Goal: Task Accomplishment & Management: Manage account settings

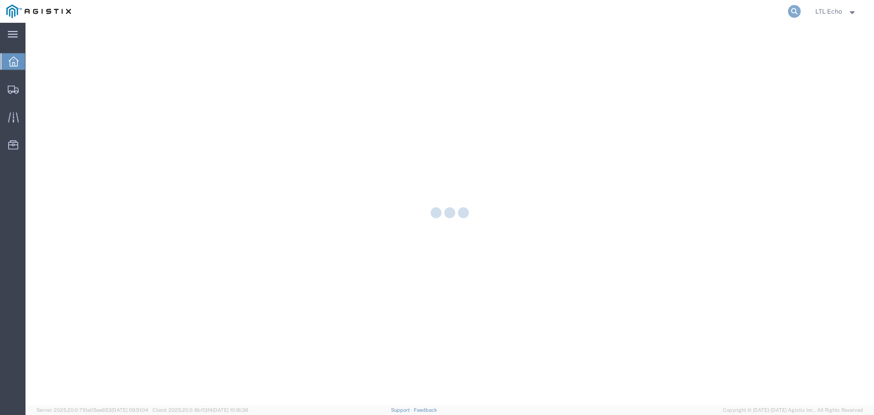
click at [793, 10] on icon at bounding box center [794, 11] width 13 height 13
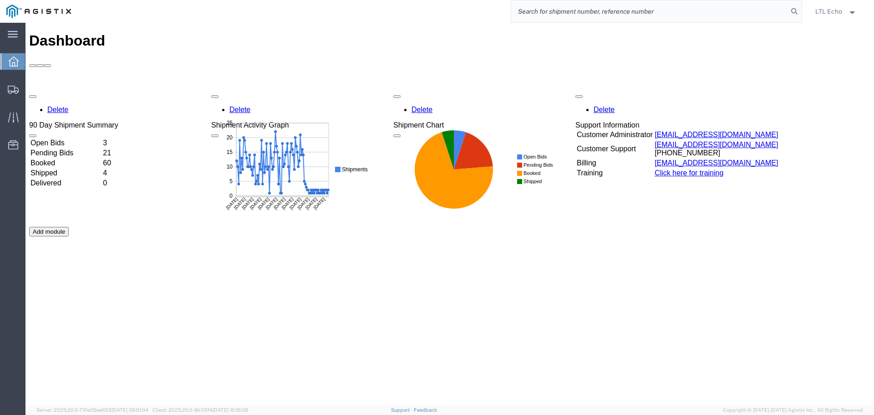
click at [617, 7] on input "search" at bounding box center [649, 11] width 277 height 22
type input "56995380"
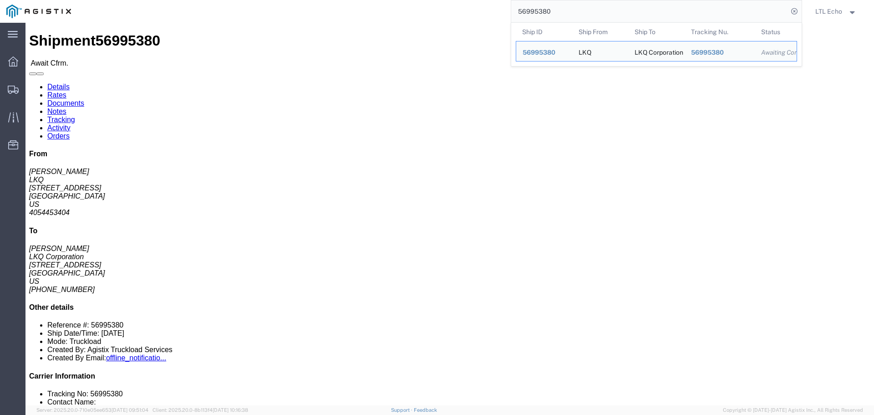
click link "Rates"
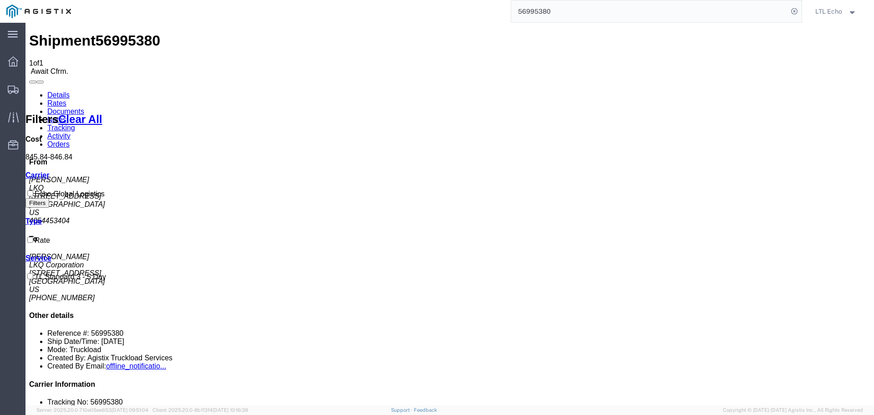
click at [58, 91] on link "Details" at bounding box center [58, 95] width 22 height 8
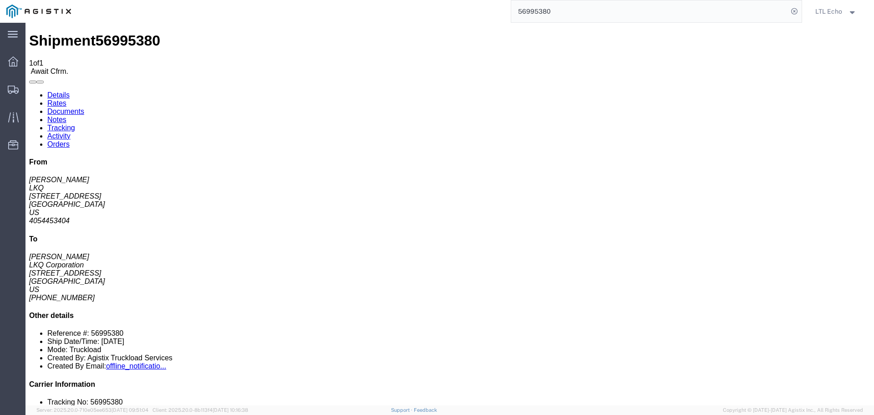
click link "Confirm"
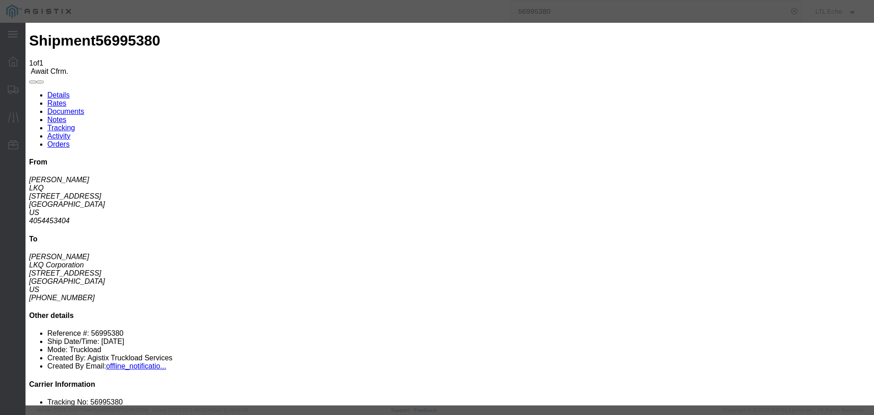
click input "checkbox"
checkbox input "true"
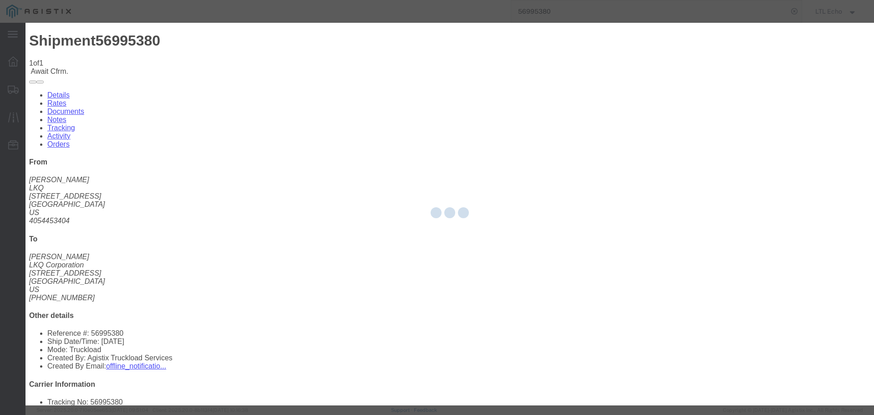
type input "LTL Echo"
type input "+ 8005116111"
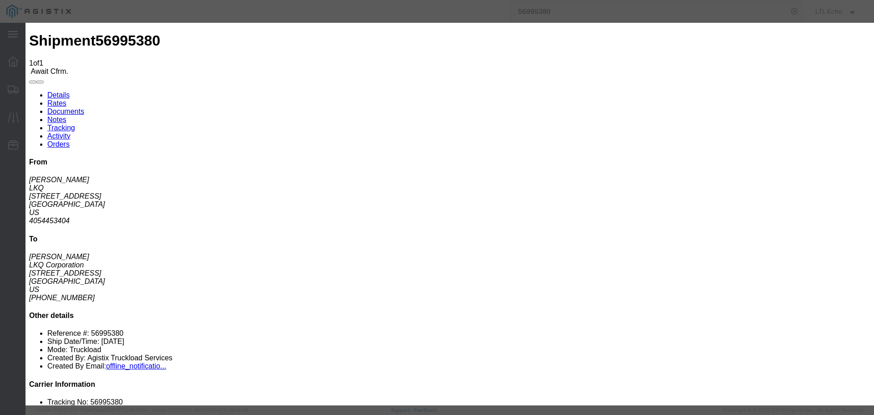
click input "text"
type input "6"
click input "64520919"
type input "64520919"
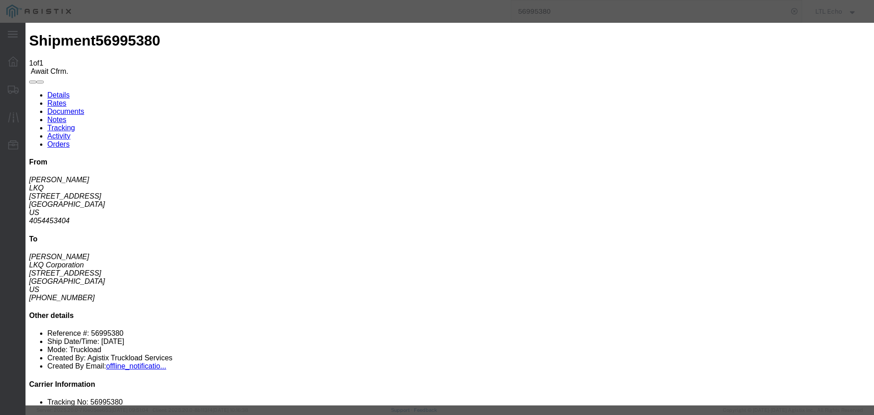
click button "Submit"
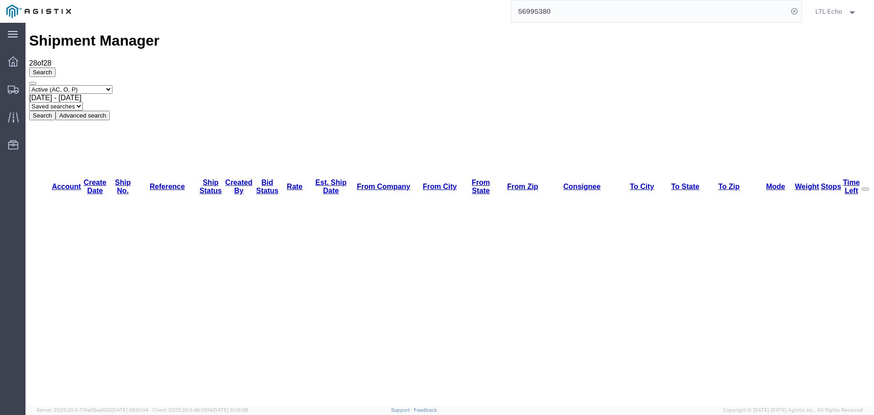
click at [526, 11] on input "56995380" at bounding box center [649, 11] width 277 height 22
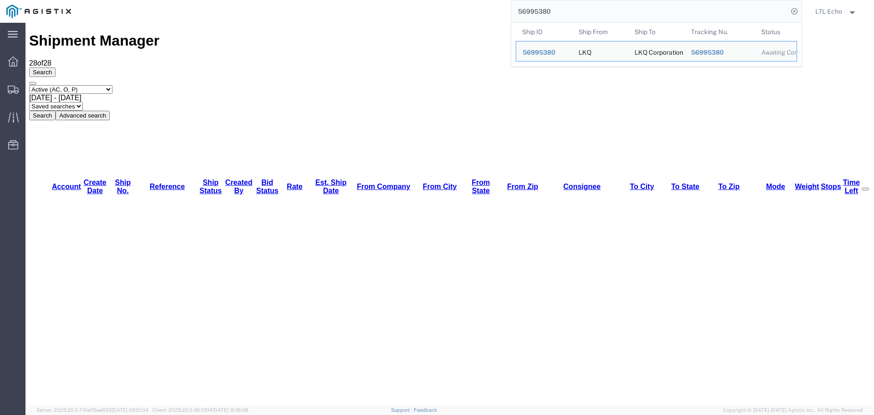
click at [526, 11] on input "56995380" at bounding box center [649, 11] width 277 height 22
paste input "84245"
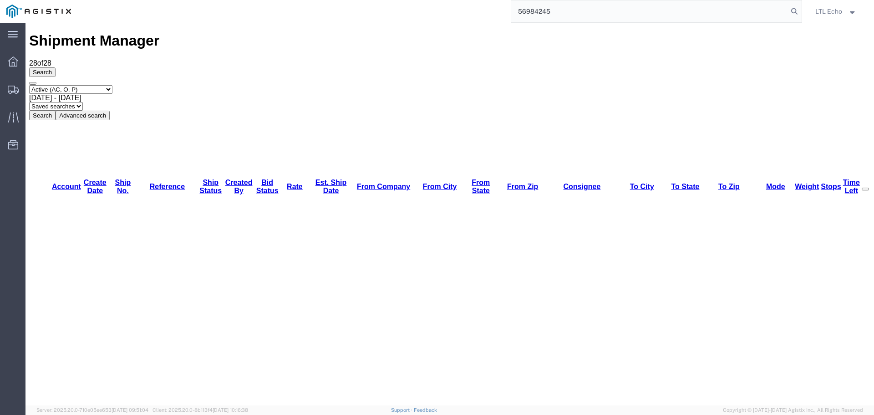
type input "56984245"
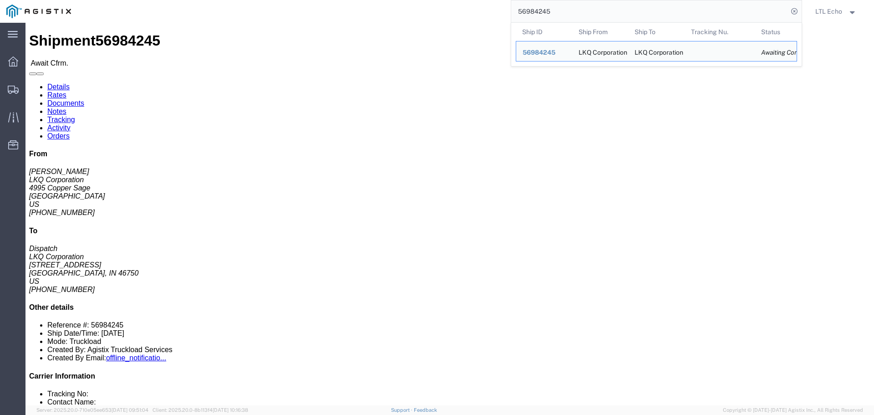
click link "Confirm"
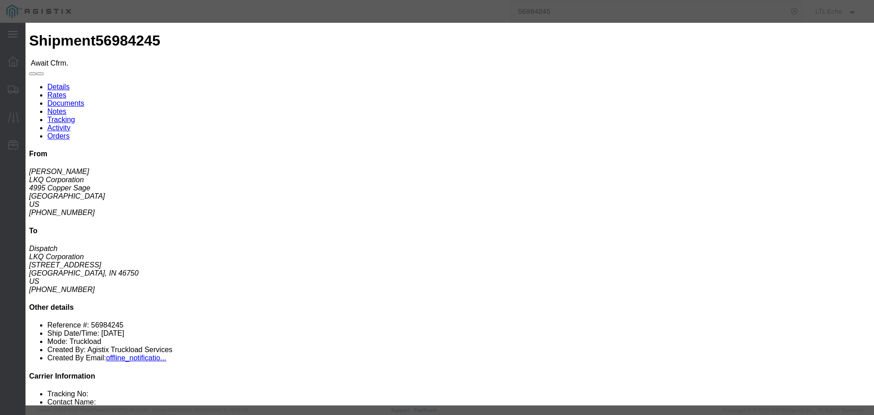
click input "checkbox"
checkbox input "true"
click fieldset "Confirmation Details Use my profile Bill of Lading Number Person Monitor Shipme…"
click div
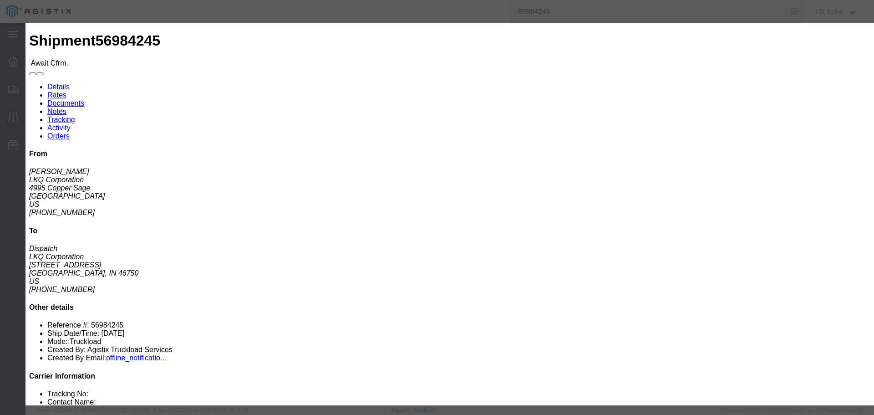
click div
click icon "button"
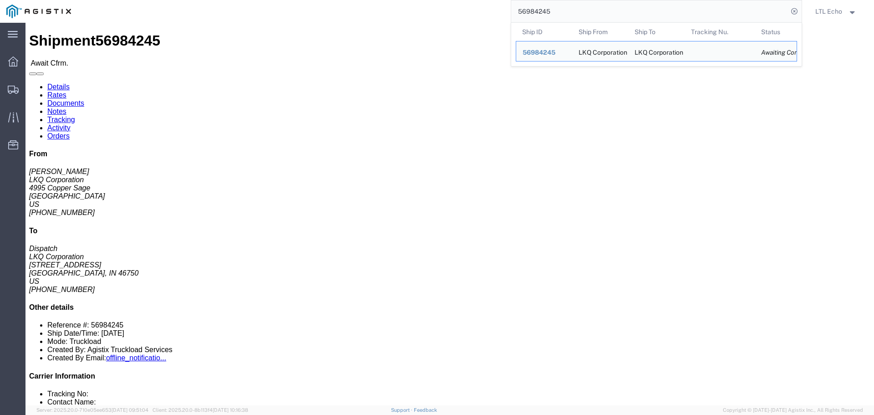
click at [588, 8] on input "56984245" at bounding box center [649, 11] width 277 height 22
drag, startPoint x: 588, startPoint y: 8, endPoint x: 469, endPoint y: 4, distance: 118.8
click at [469, 4] on div "56984245 Ship ID Ship From Ship To Tracking Nu. Status Ship ID 56984245 Ship Fr…" at bounding box center [439, 11] width 724 height 23
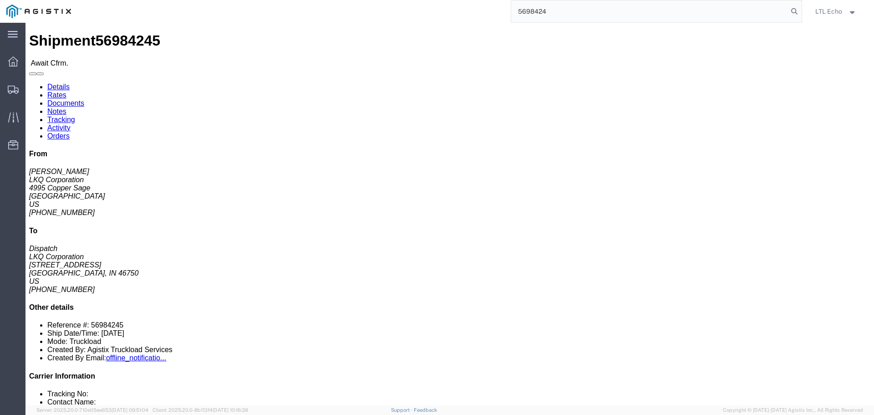
type input "56984245"
click link "Confirm"
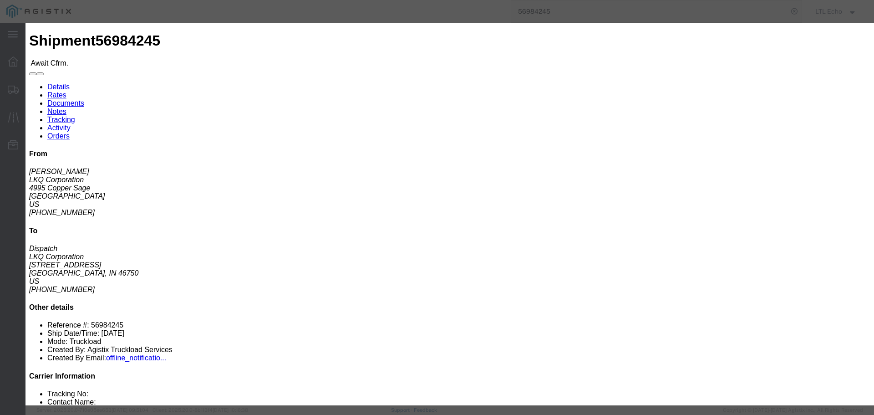
click input "checkbox"
checkbox input "true"
click div
click button "Submit"
click div
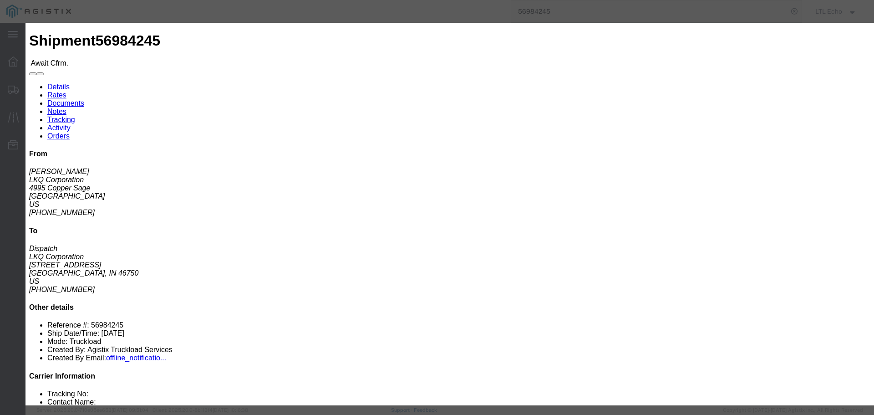
click link "Rates"
click select "Select"
click icon "button"
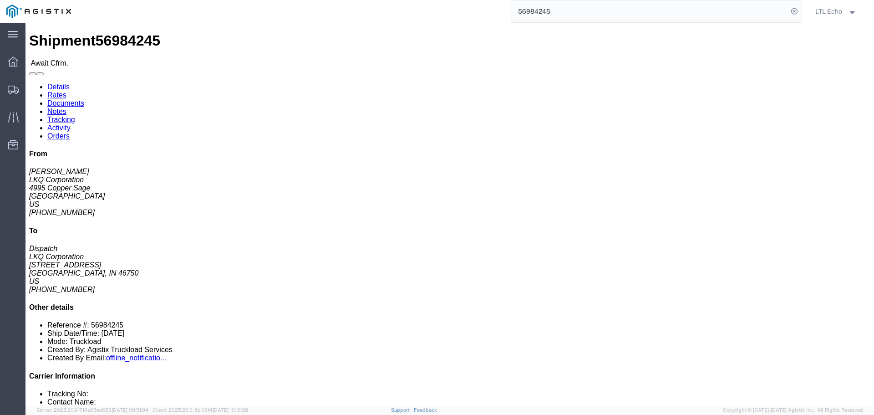
click link "Confirm"
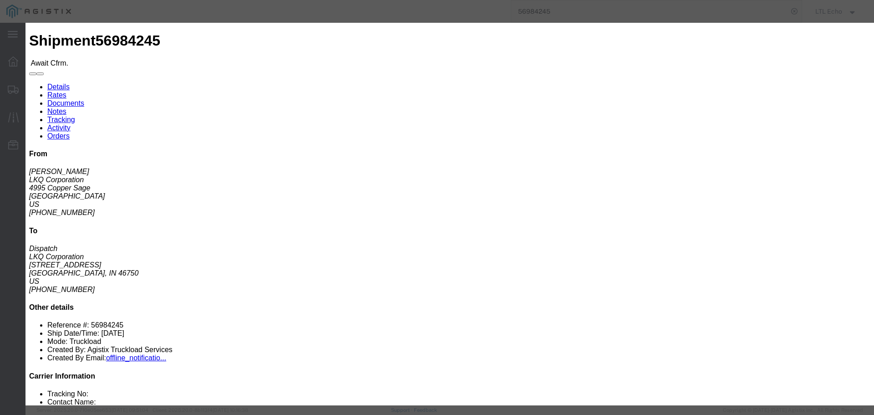
click input "checkbox"
checkbox input "true"
click div "LTL Echo"
click button "Submit"
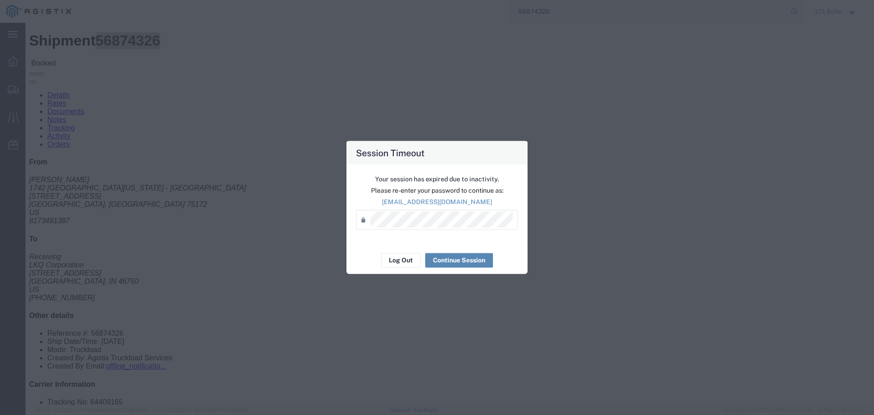
click at [447, 258] on button "Continue Session" at bounding box center [459, 260] width 68 height 15
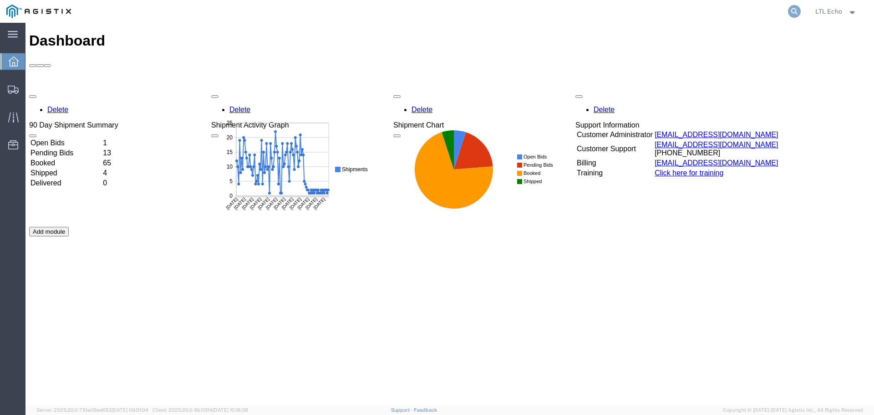
click at [794, 8] on icon at bounding box center [794, 11] width 13 height 13
click at [672, 9] on input "search" at bounding box center [649, 11] width 277 height 22
click at [707, 14] on input "search" at bounding box center [649, 11] width 277 height 22
paste input "56984245"
type input "56984245"
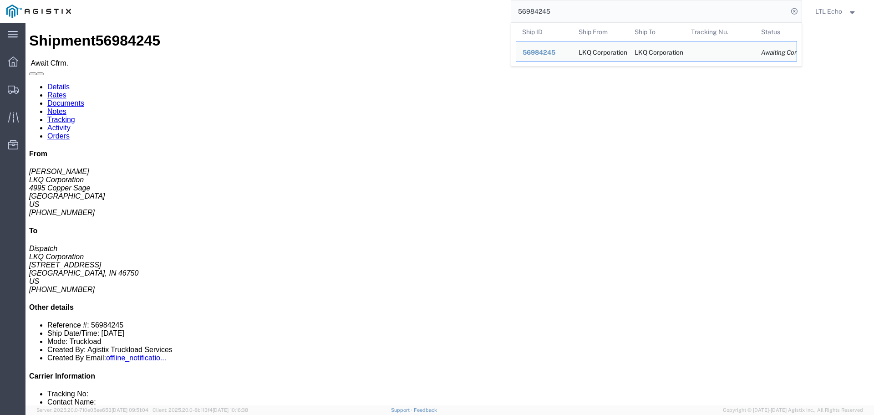
click div "Leg 1 - Truckload Vehicle 1: Standard Dry Van (53 Feet) Number of trucks: 1"
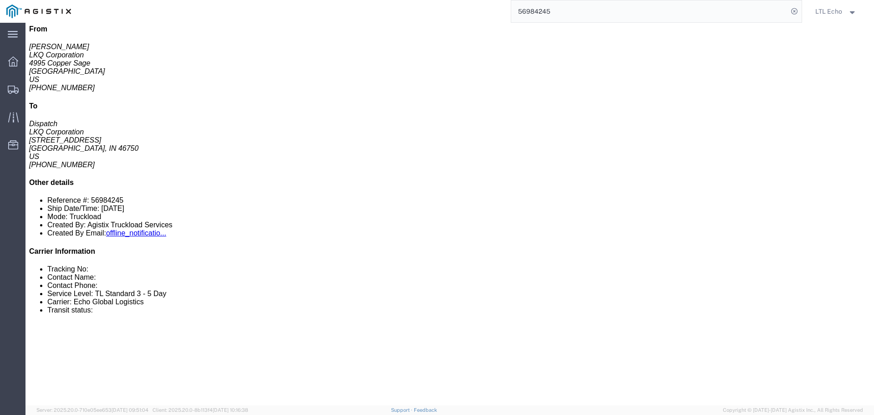
scroll to position [228, 0]
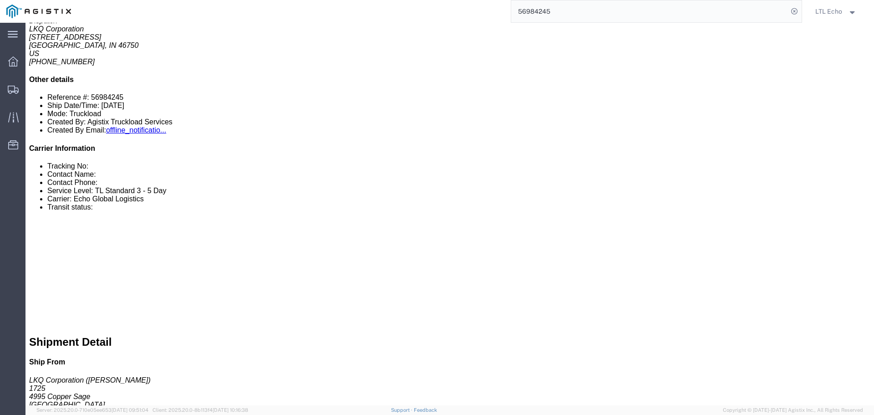
click link "Rates"
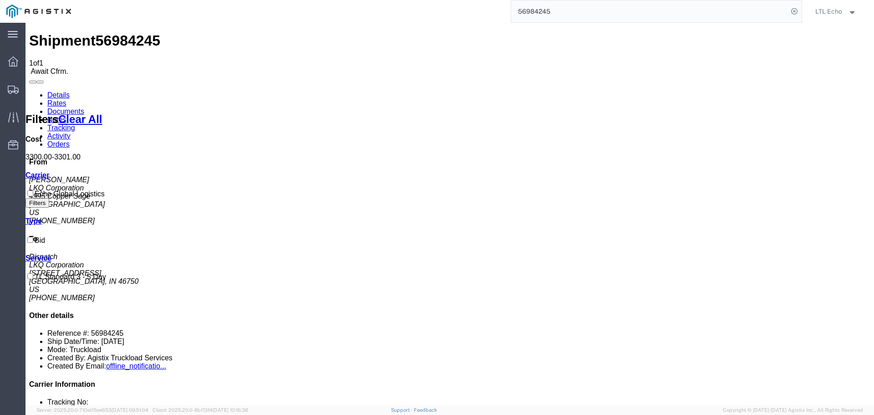
click at [58, 91] on link "Details" at bounding box center [58, 95] width 22 height 8
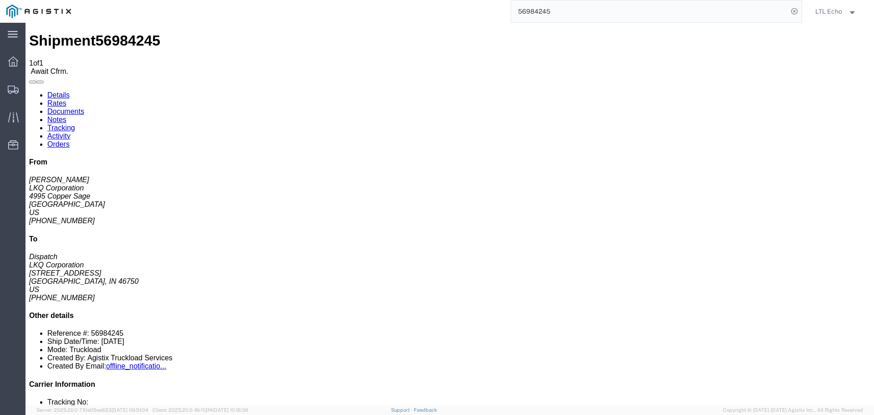
click link "Confirm"
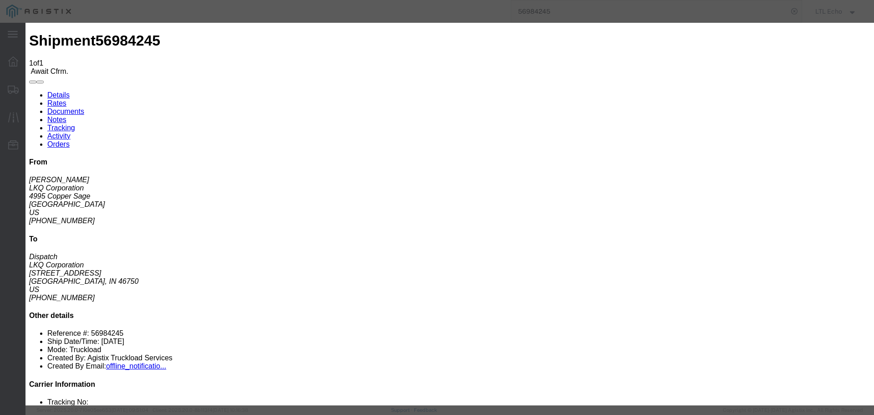
click input "checkbox"
checkbox input "true"
type input "LTL Echo"
type input "+ 8005116111"
click input "text"
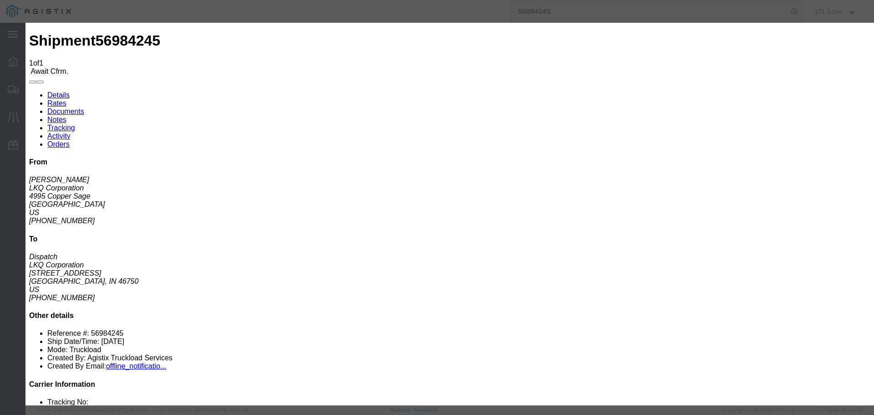
type input "64521031"
click button "Submit"
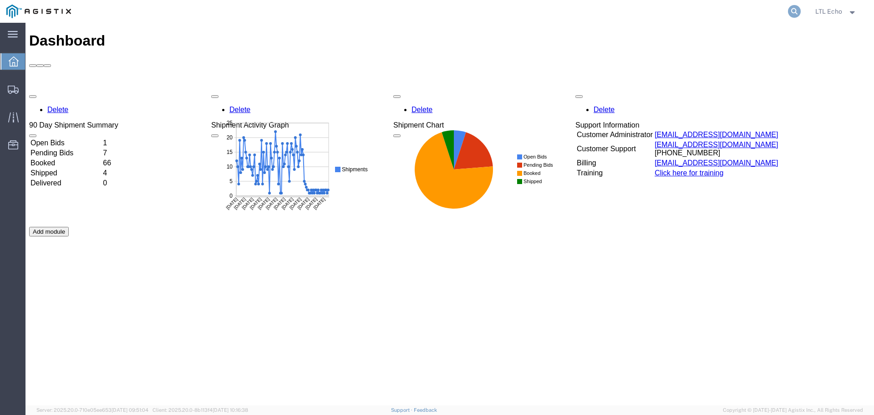
click at [790, 9] on icon at bounding box center [794, 11] width 13 height 13
click at [661, 11] on input "search" at bounding box center [649, 11] width 277 height 22
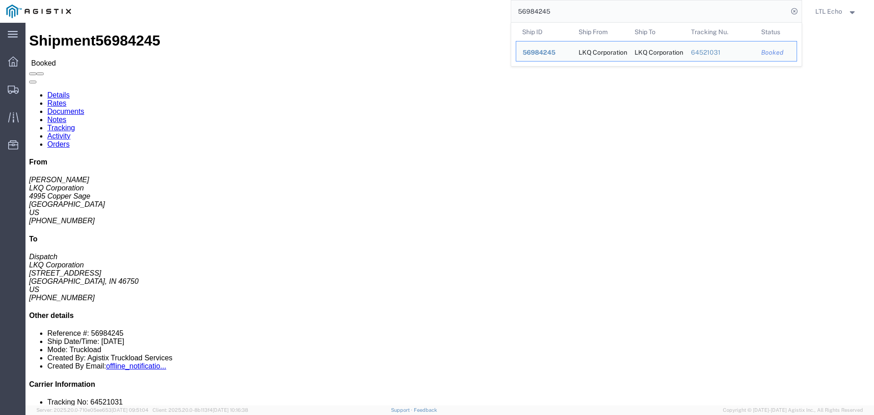
drag, startPoint x: 517, startPoint y: 10, endPoint x: 522, endPoint y: 9, distance: 5.1
click at [517, 10] on input "56984245" at bounding box center [649, 11] width 277 height 22
click at [524, 9] on input "56984245" at bounding box center [649, 11] width 277 height 22
click at [525, 9] on input "56984245" at bounding box center [649, 11] width 277 height 22
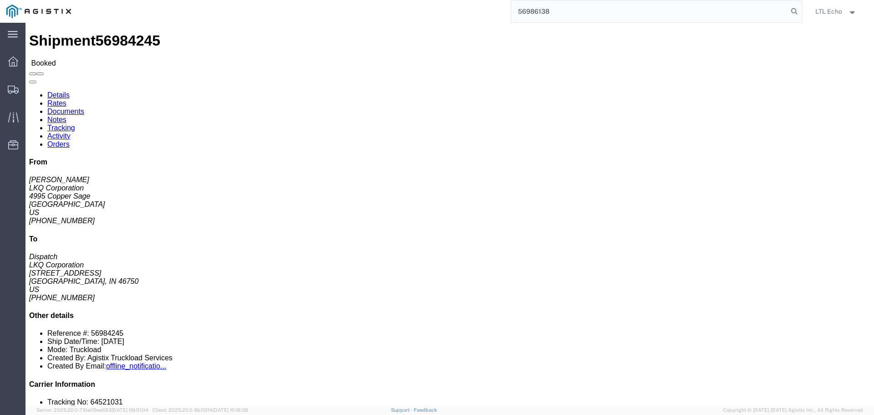
type input "56986138"
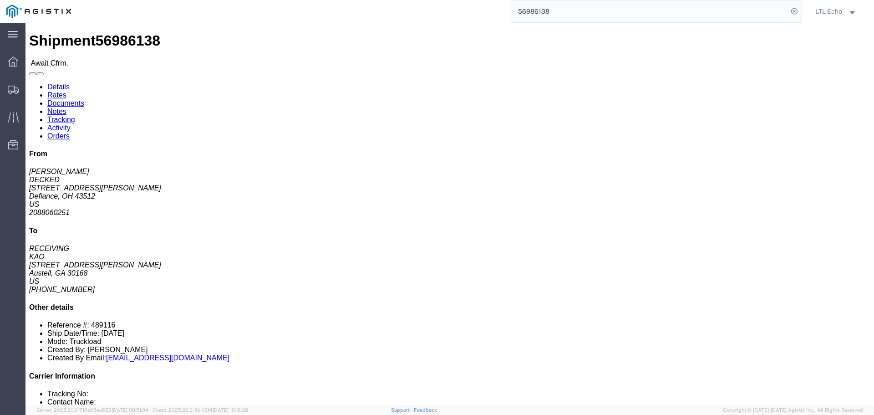
click link "Rates"
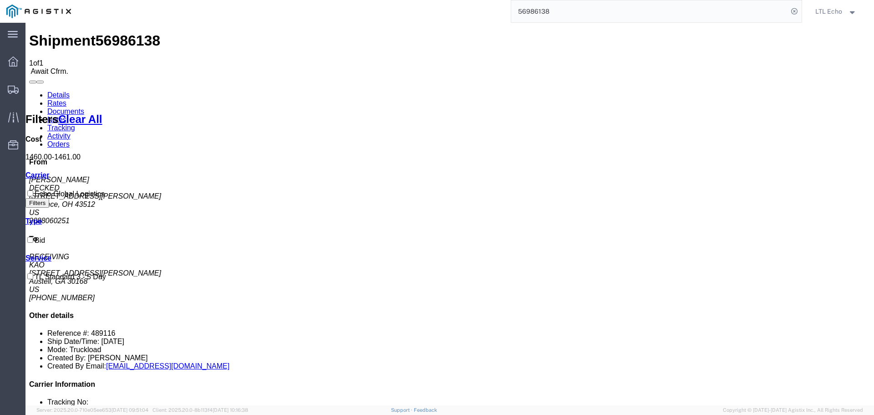
click at [54, 91] on link "Details" at bounding box center [58, 95] width 22 height 8
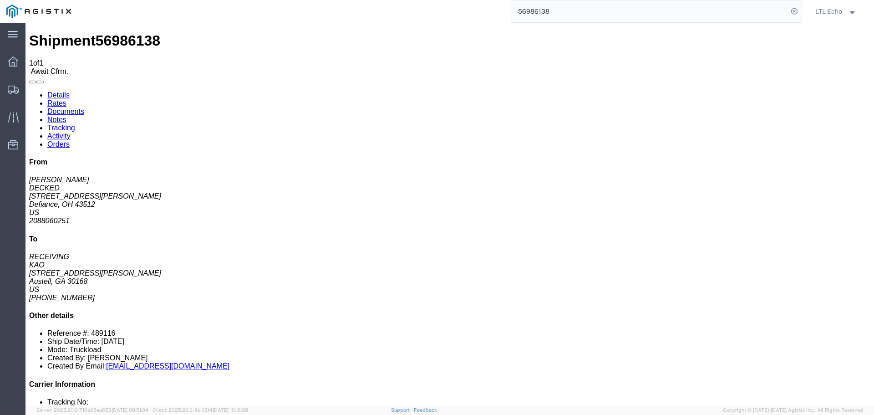
click link "Confirm"
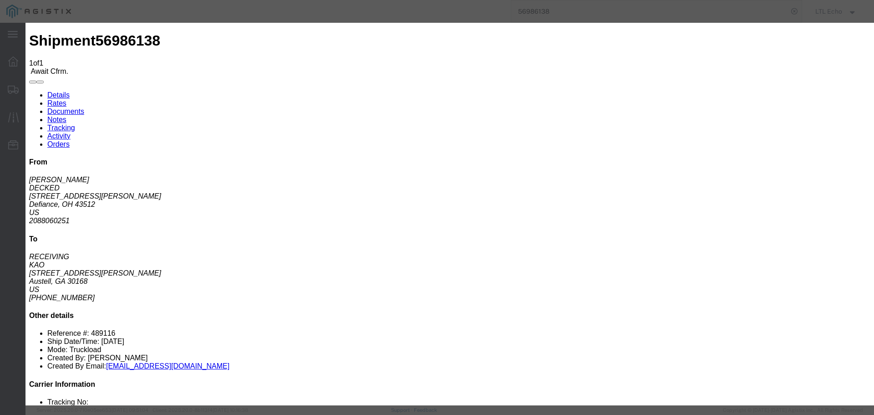
click div
click input "checkbox"
checkbox input "true"
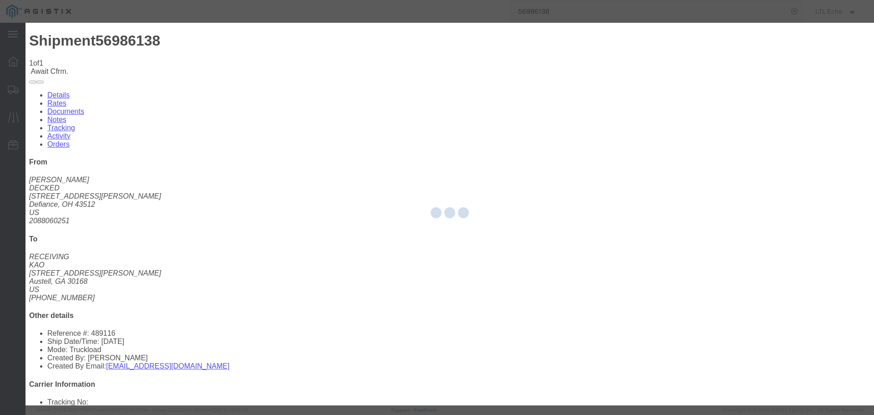
type input "LTL Echo"
type input "+ 8005116111"
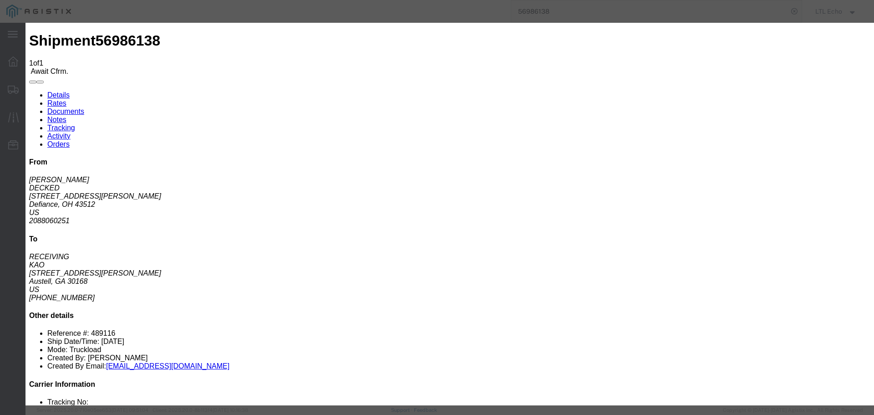
click input "text"
type input "64521215"
click button "Submit"
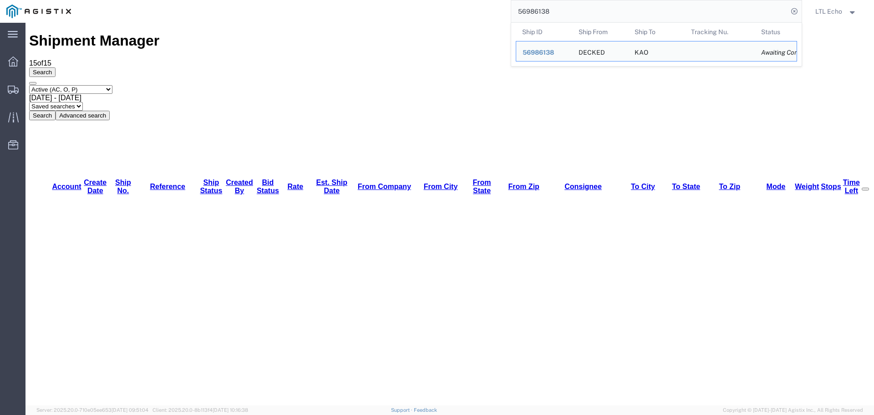
click at [532, 12] on input "56986138" at bounding box center [649, 11] width 277 height 22
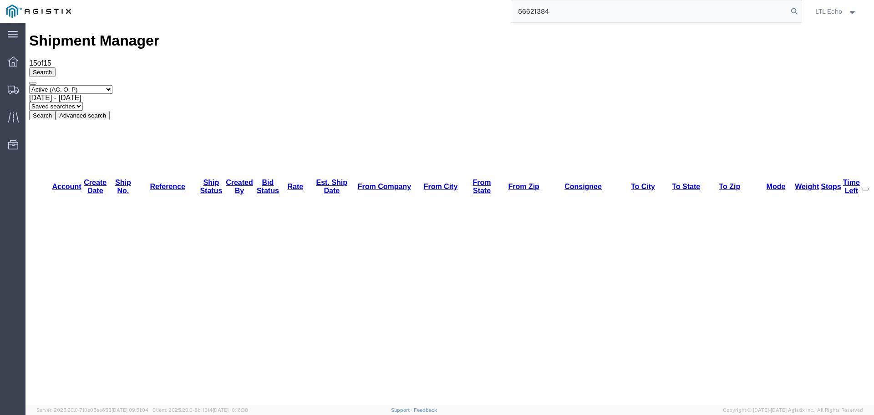
type input "56621384"
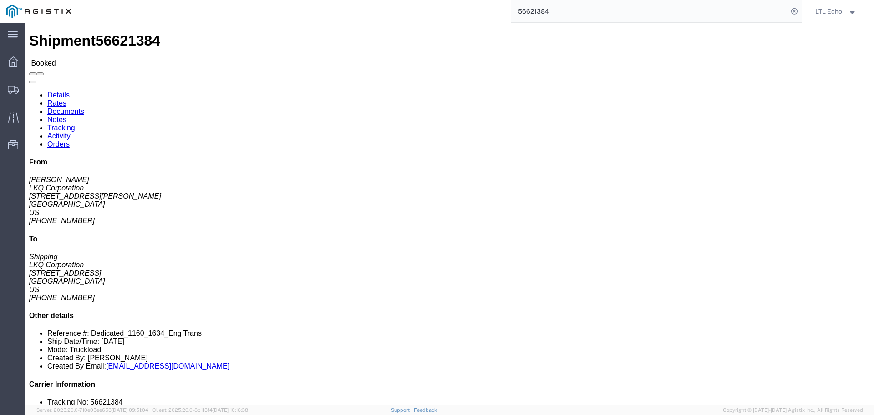
click link "Tracking"
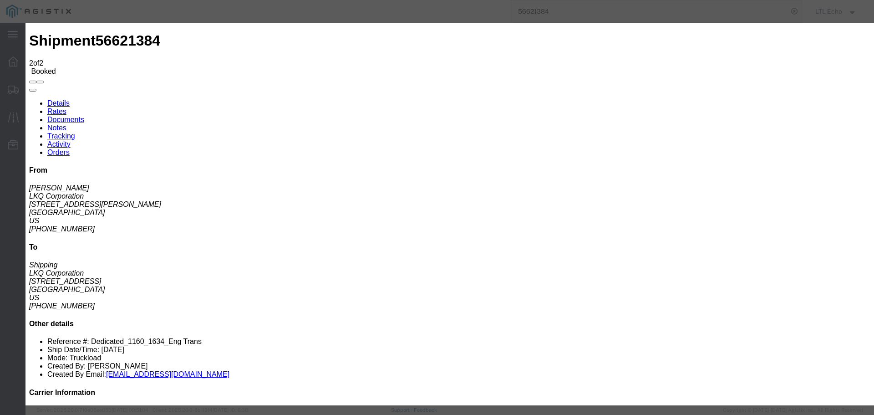
type input "10/01/2025"
type input "12:00 PM"
select select "PICKEDUP"
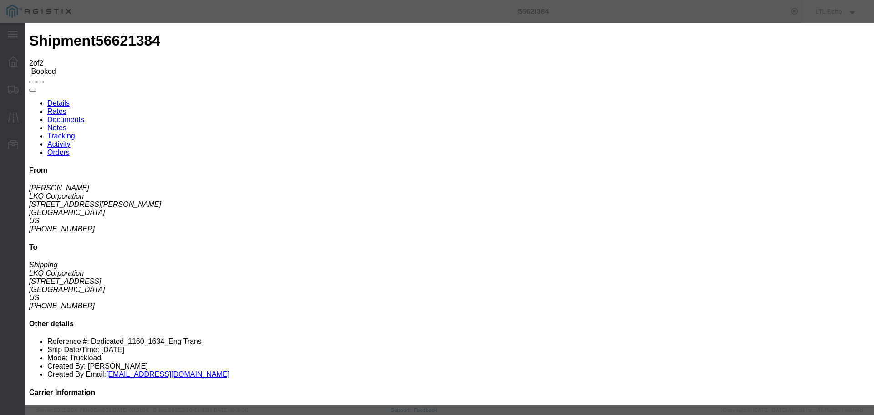
type input "10/01/2025"
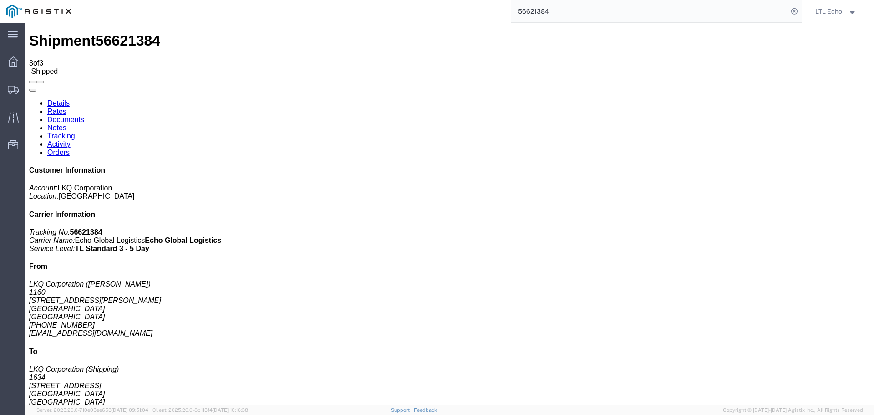
click at [540, 14] on input "56621384" at bounding box center [649, 11] width 277 height 22
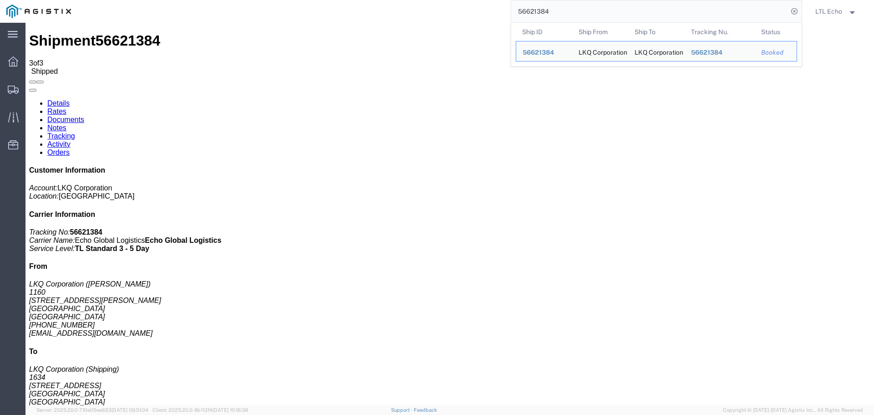
click at [540, 14] on input "56621384" at bounding box center [649, 11] width 277 height 22
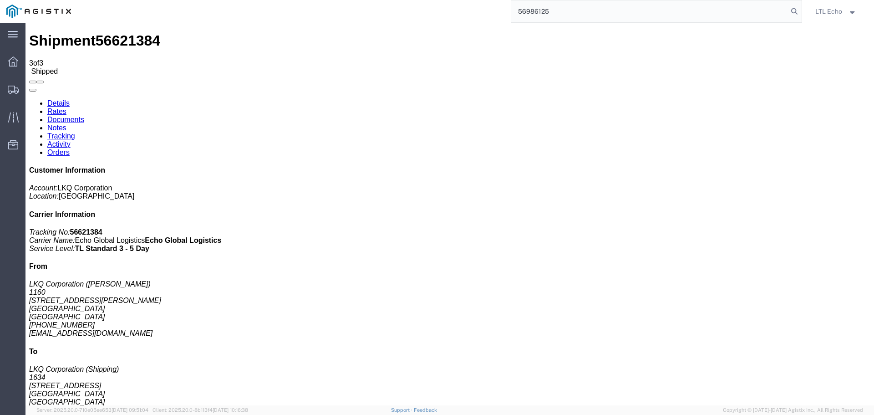
type input "56986125"
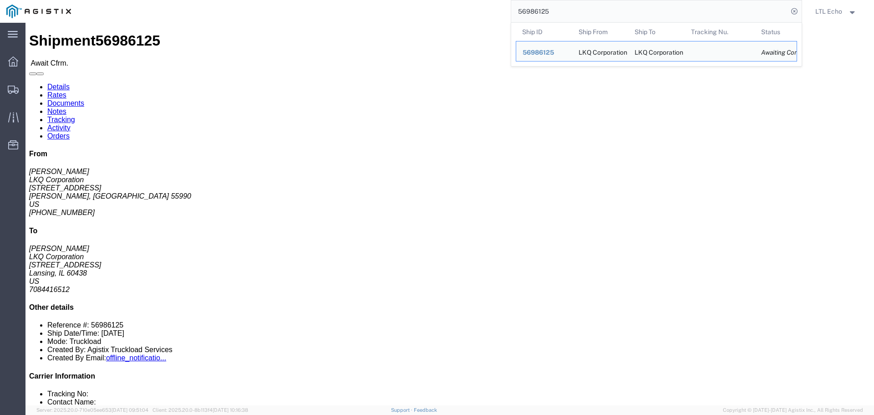
click link "Rates"
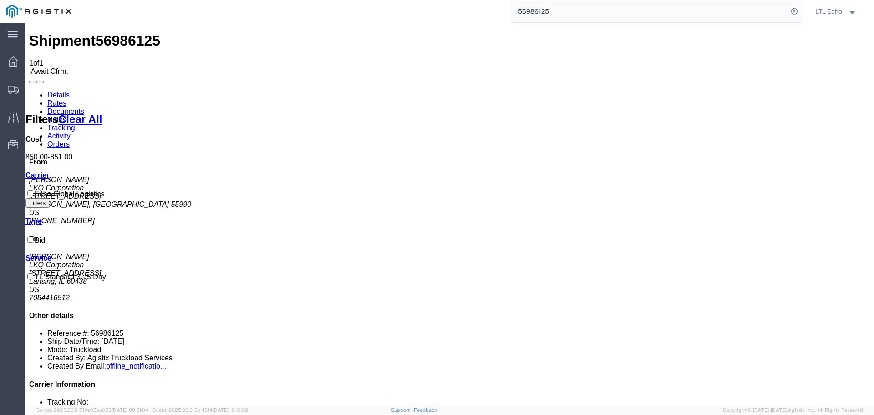
drag, startPoint x: 48, startPoint y: 53, endPoint x: 91, endPoint y: 26, distance: 50.1
click at [48, 91] on link "Details" at bounding box center [58, 95] width 22 height 8
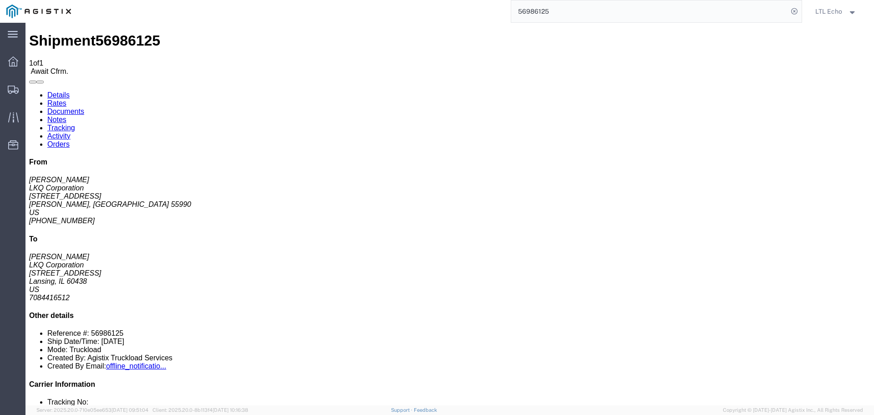
click link "Confirm"
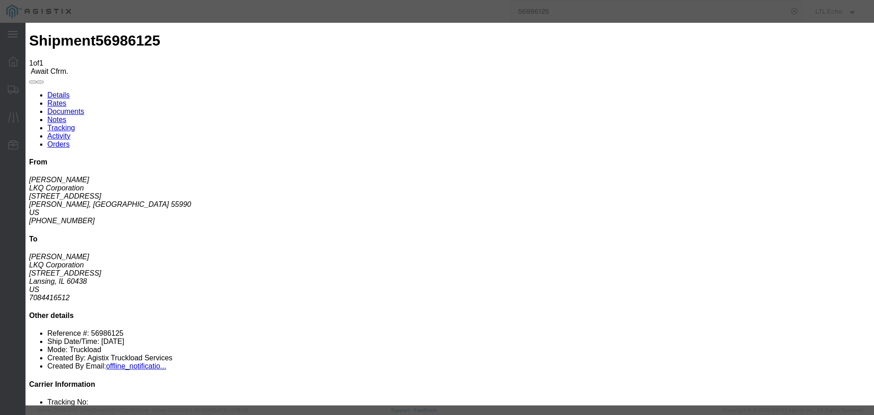
click input "checkbox"
checkbox input "true"
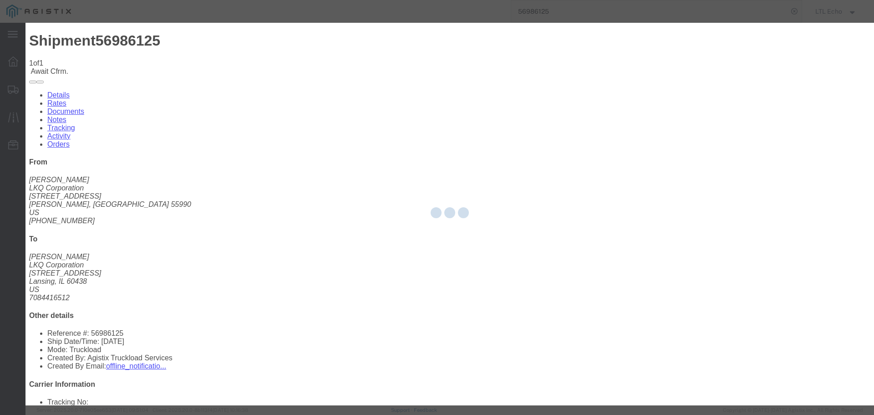
type input "LTL Echo"
type input "+ 8005116111"
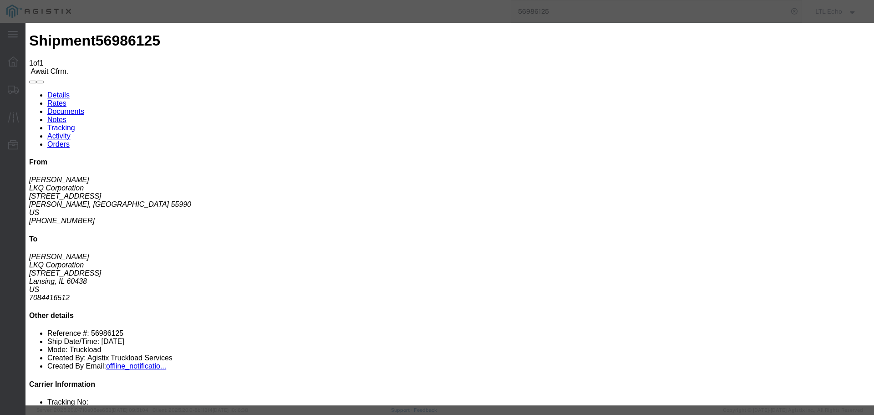
click input "text"
type input "64523047"
click button "Submit"
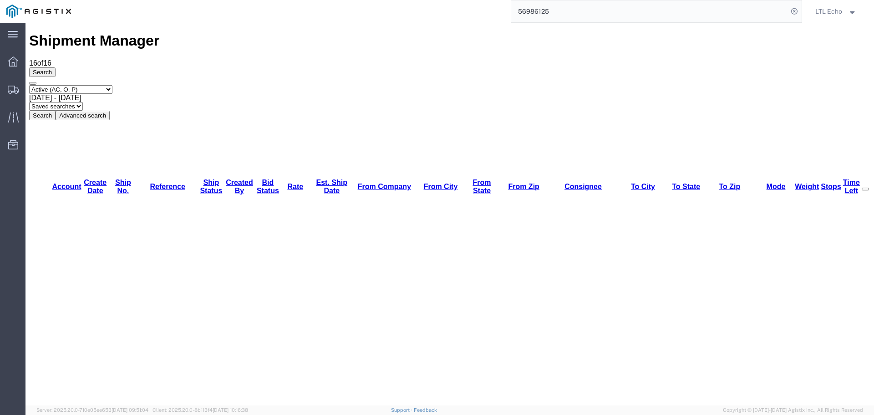
click at [540, 11] on input "56986125" at bounding box center [649, 11] width 277 height 22
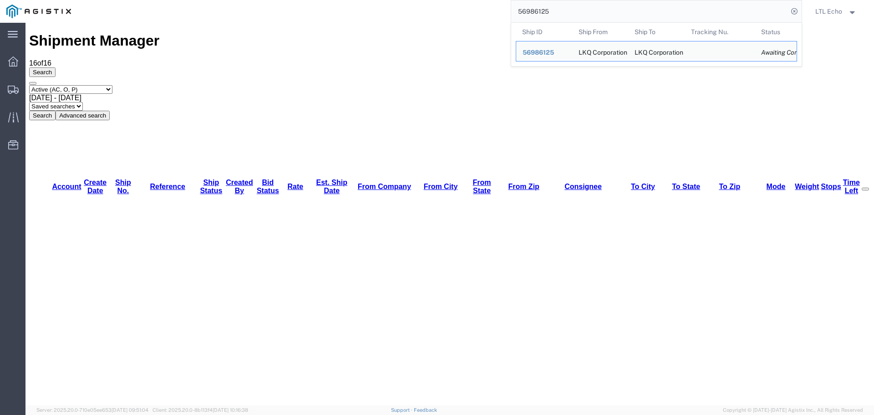
click at [540, 11] on input "56986125" at bounding box center [649, 11] width 277 height 22
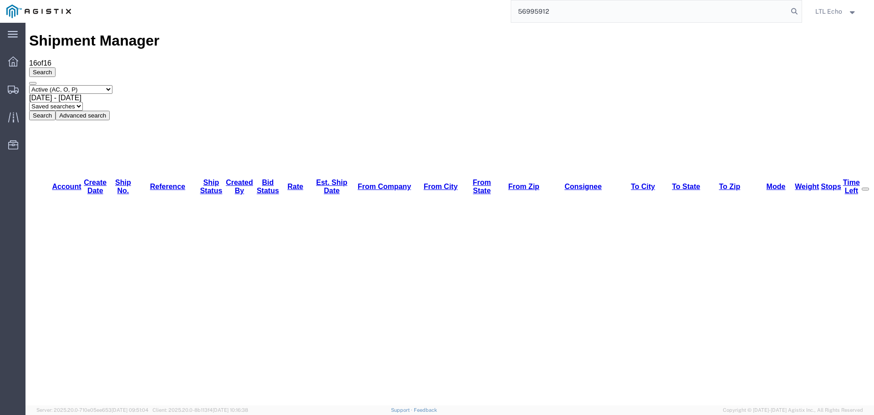
type input "56995912"
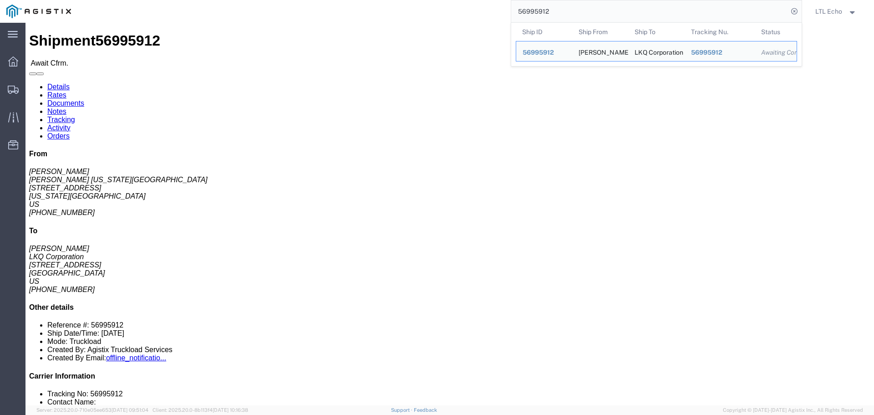
click link "Confirm"
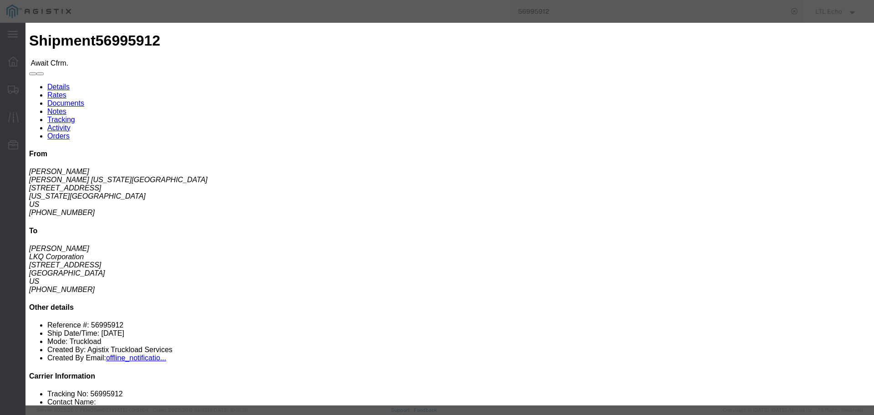
drag, startPoint x: 303, startPoint y: 90, endPoint x: 310, endPoint y: 96, distance: 9.4
click div
click input "checkbox"
checkbox input "true"
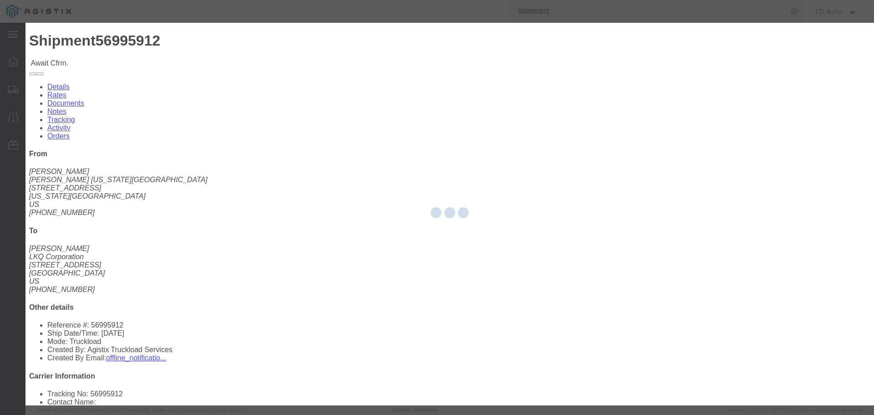
type input "LTL Echo"
type input "+ 8005116111"
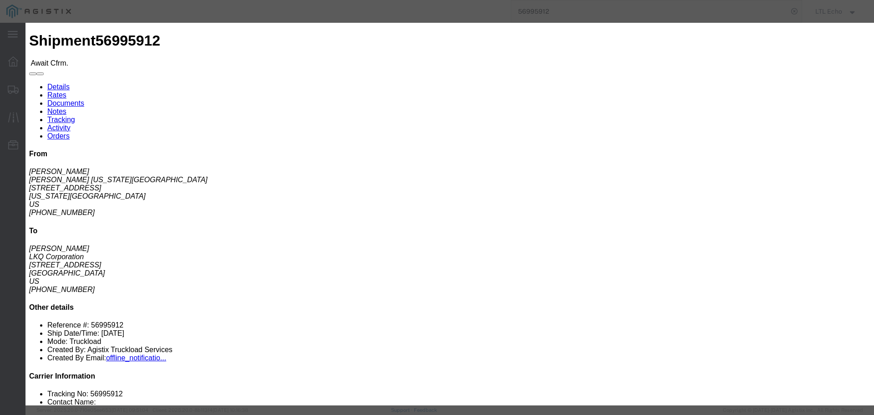
click input "text"
type input "64523073"
click button "Submit"
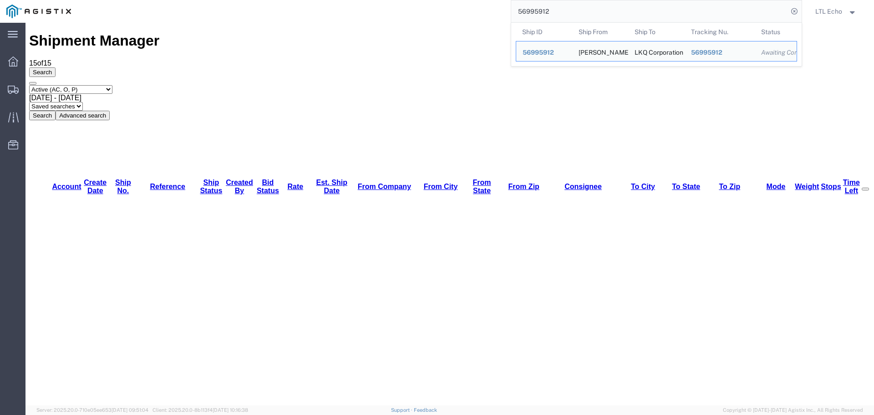
drag, startPoint x: 592, startPoint y: 10, endPoint x: 533, endPoint y: 13, distance: 59.7
click at [501, 12] on div "56995912 Ship ID Ship From Ship To Tracking Nu. Status Ship ID 56995912 Ship Fr…" at bounding box center [439, 11] width 724 height 23
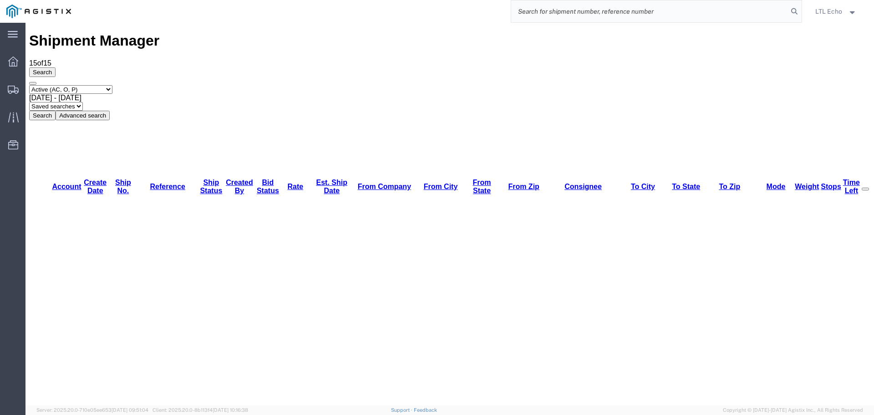
click at [579, 14] on input "search" at bounding box center [649, 11] width 277 height 22
type input "56964040"
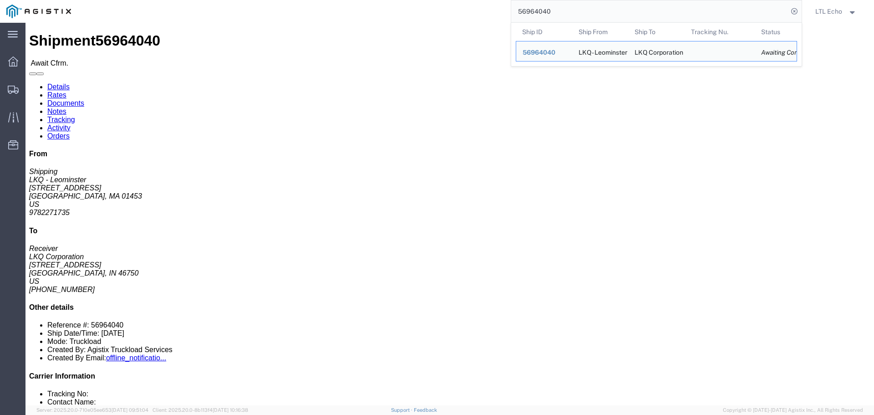
click link "Rates"
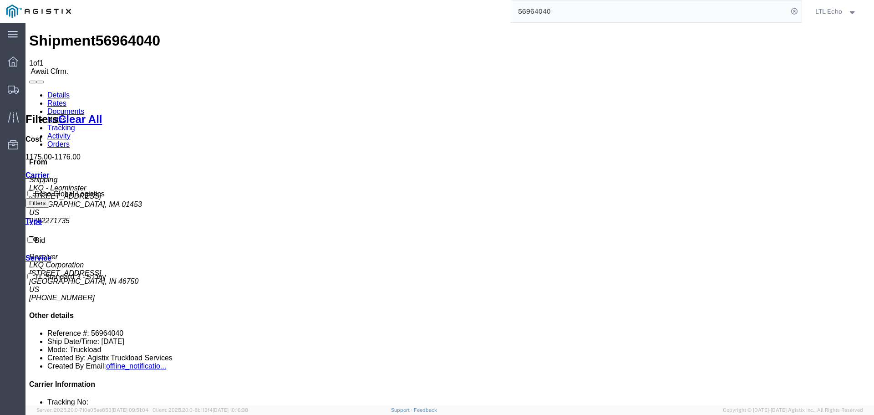
click at [54, 91] on link "Details" at bounding box center [58, 95] width 22 height 8
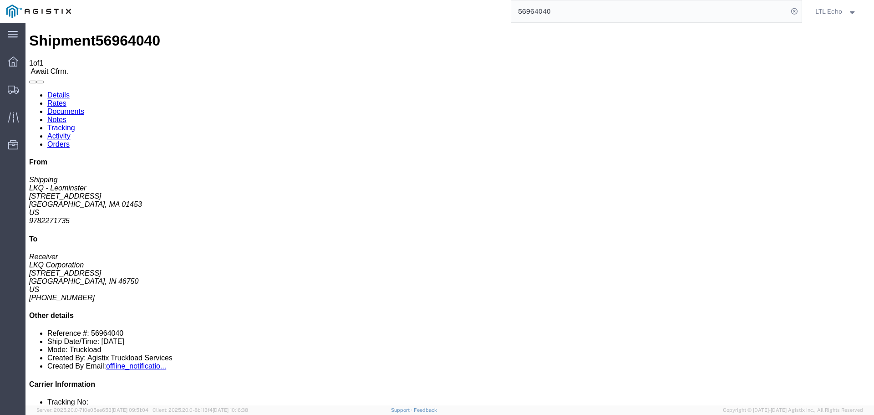
click link "Confirm"
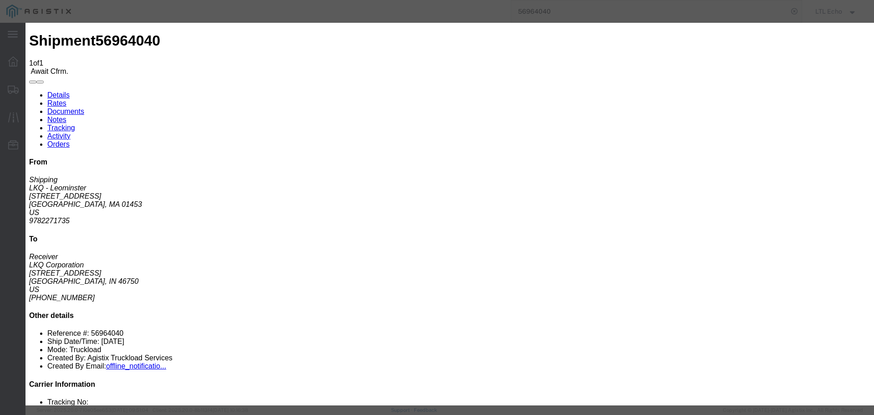
click input "checkbox"
checkbox input "true"
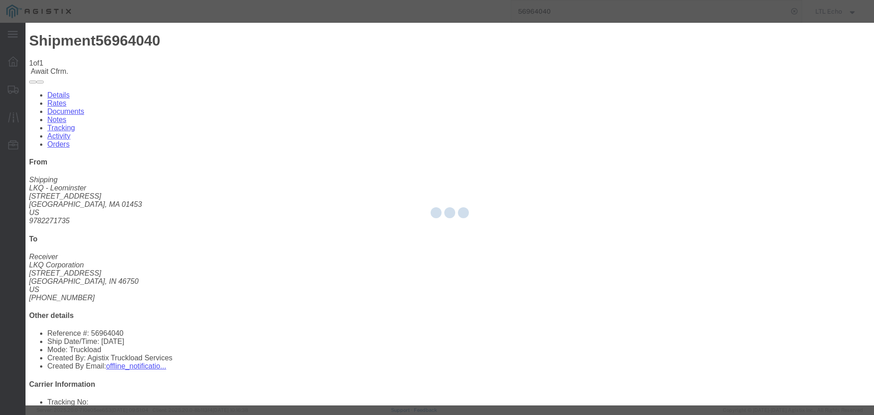
type input "LTL Echo"
type input "+ 8005116111"
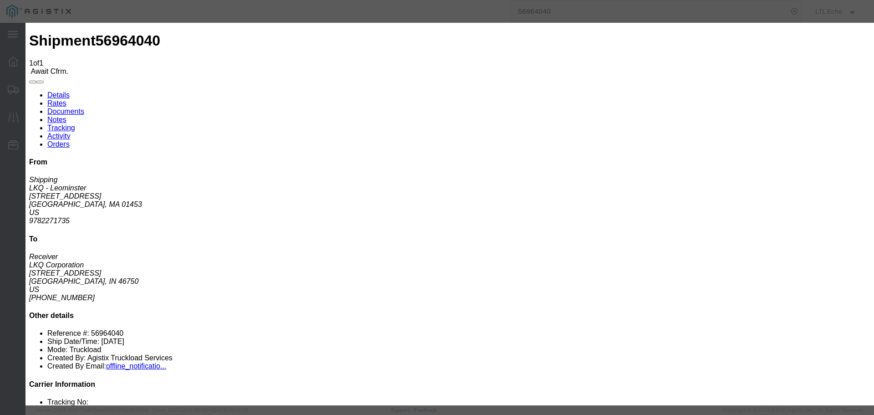
drag, startPoint x: 343, startPoint y: 131, endPoint x: 317, endPoint y: 108, distance: 34.2
click input "text"
type input "64523165"
click button "Submit"
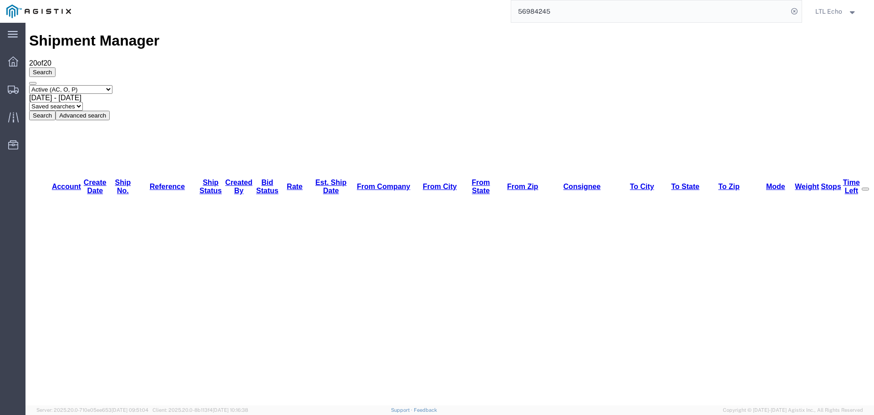
click at [525, 12] on input "56984245" at bounding box center [649, 11] width 277 height 22
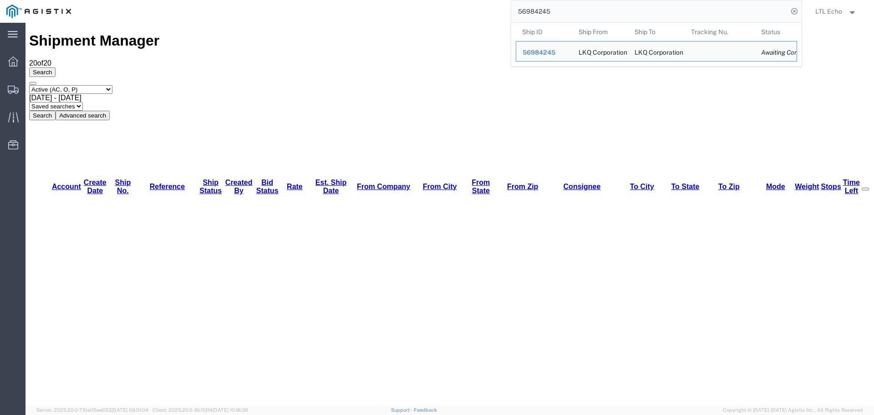
click at [525, 12] on input "56984245" at bounding box center [649, 11] width 277 height 22
paste input "95912"
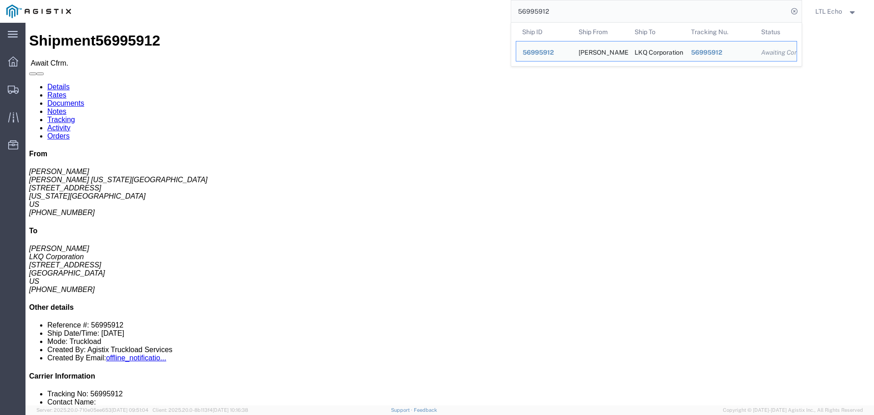
click at [533, 13] on input "56995912" at bounding box center [649, 11] width 277 height 22
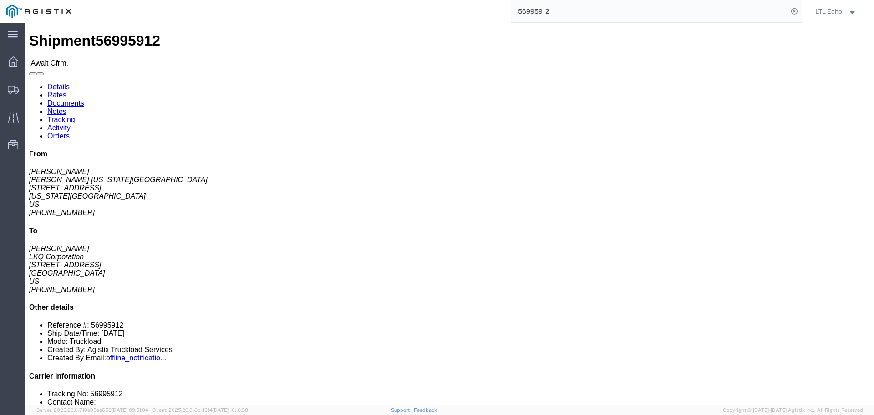
click link "Rates"
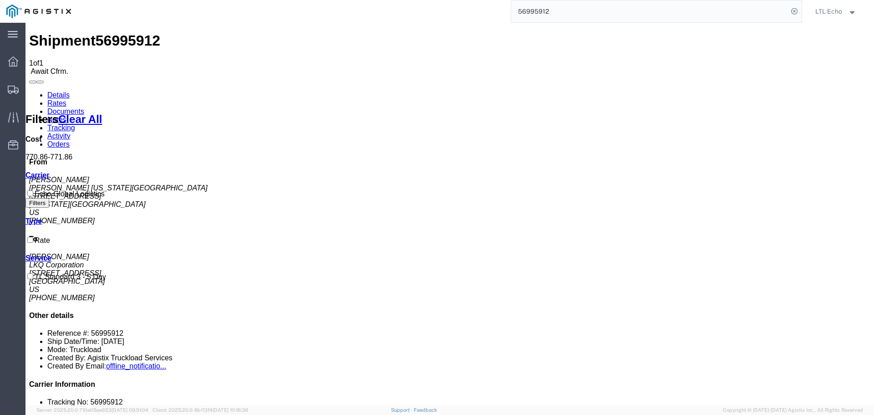
click at [47, 91] on link "Details" at bounding box center [58, 95] width 22 height 8
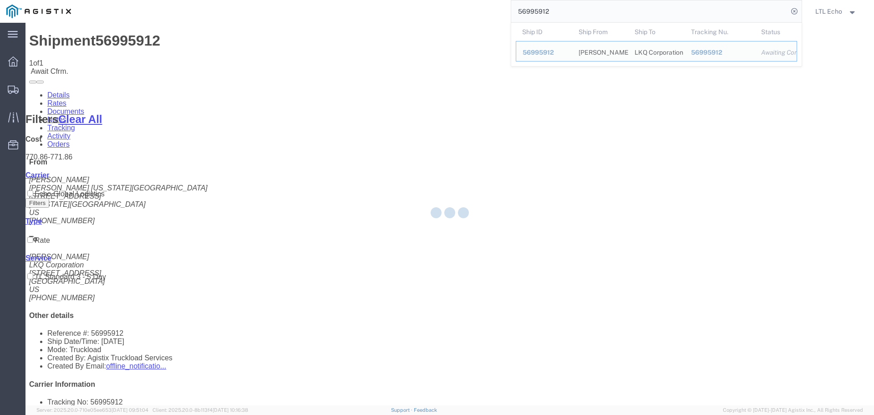
click at [541, 8] on input "56995912" at bounding box center [649, 11] width 277 height 22
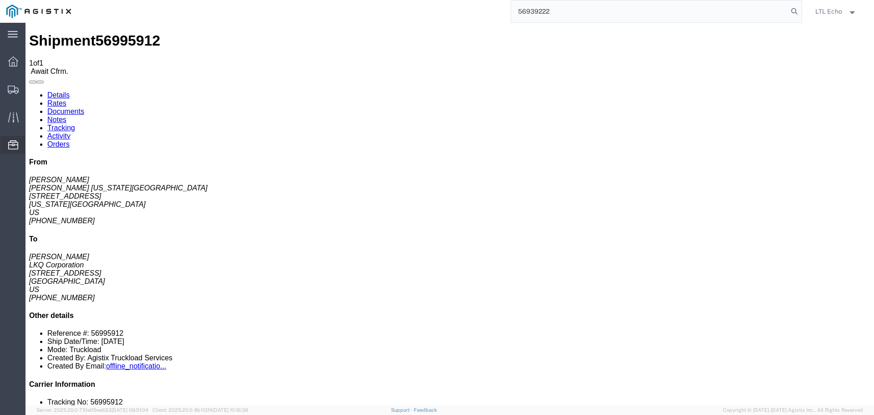
type input "56939222"
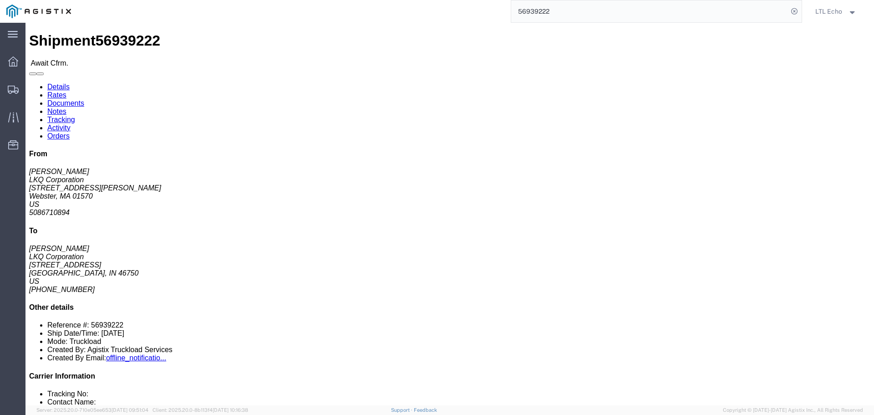
click link "Rates"
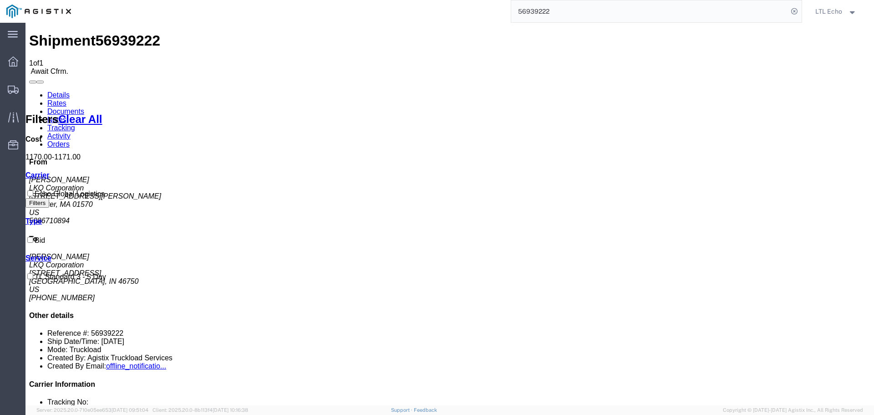
click at [58, 91] on link "Details" at bounding box center [58, 95] width 22 height 8
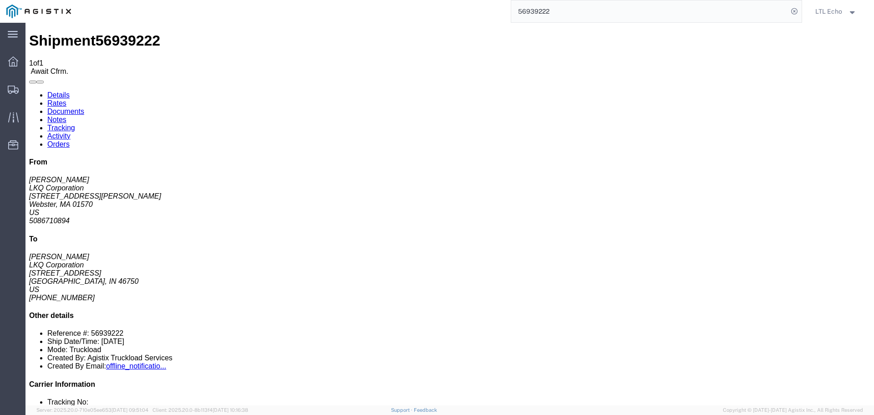
click link "Confirm"
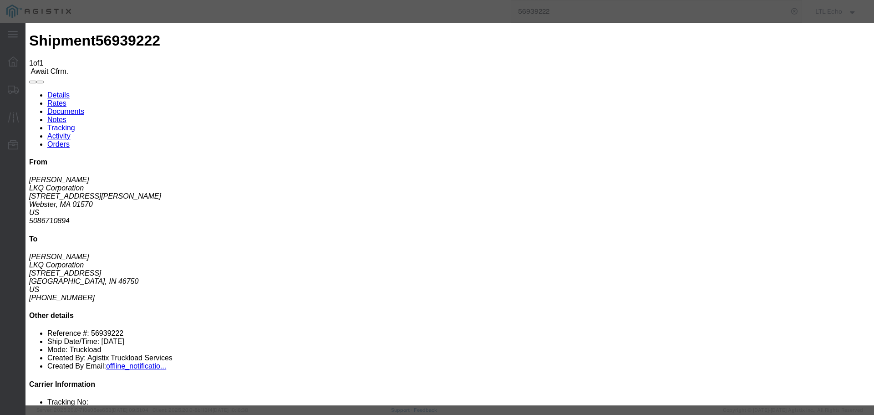
click input "checkbox"
checkbox input "true"
type input "LTL Echo"
type input "+ 8005116111"
click input "text"
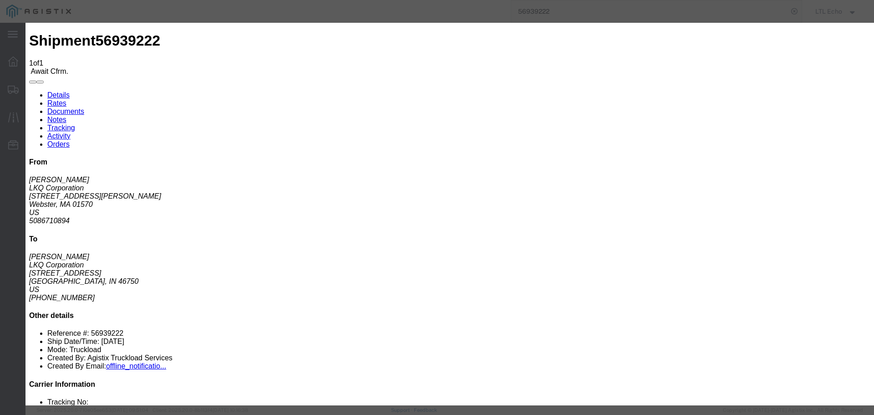
type input "64523130"
click button "Submit"
